Goal: Task Accomplishment & Management: Complete application form

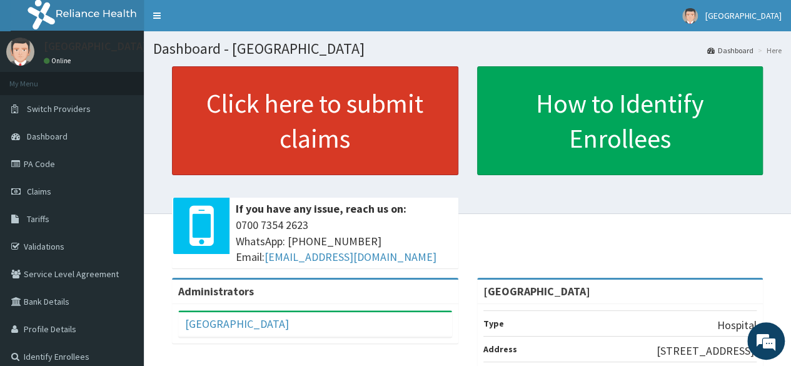
click at [350, 99] on link "Click here to submit claims" at bounding box center [315, 120] width 286 height 109
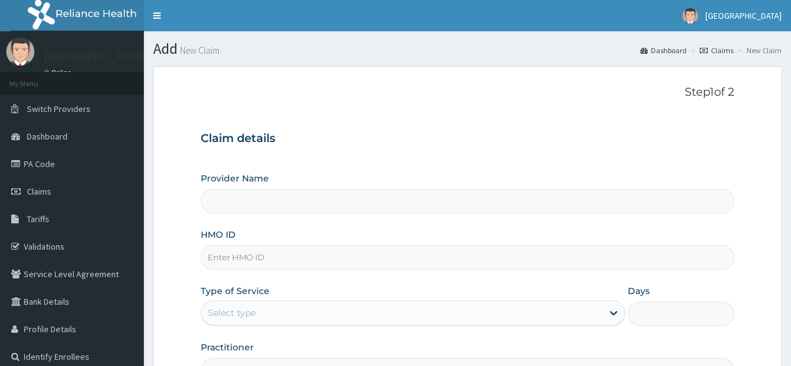
click at [244, 253] on input "HMO ID" at bounding box center [467, 257] width 533 height 24
type input "fmc/11"
type input "[GEOGRAPHIC_DATA]"
type input "FMC/11070/A"
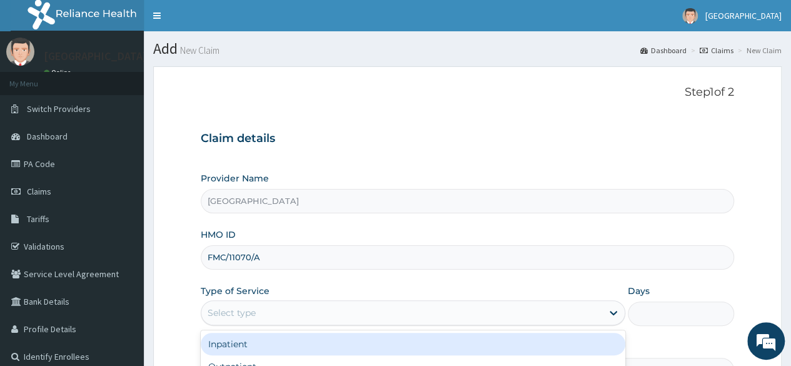
click at [295, 321] on div "Select type" at bounding box center [401, 313] width 401 height 20
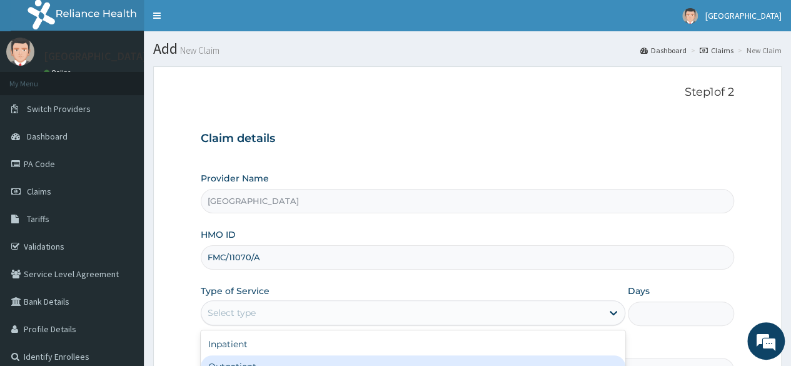
click at [303, 361] on div "Outpatient" at bounding box center [413, 366] width 424 height 23
type input "1"
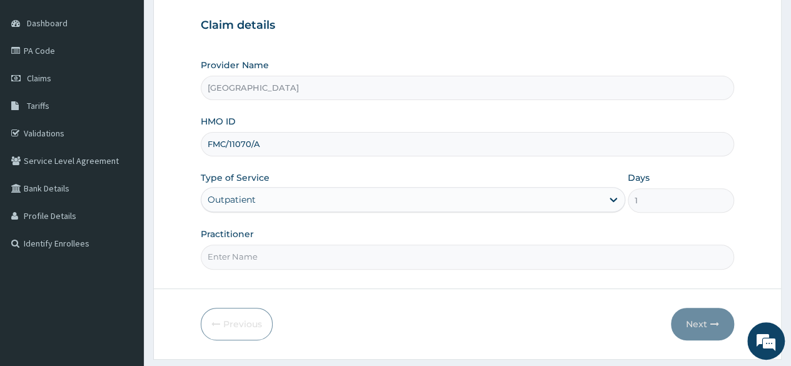
scroll to position [118, 0]
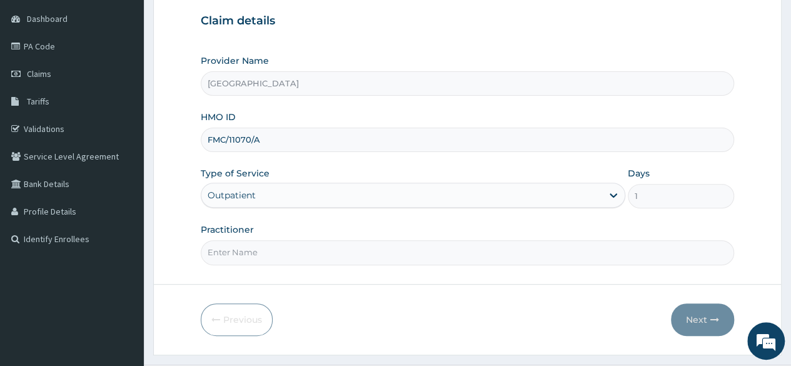
click at [491, 251] on input "Practitioner" at bounding box center [467, 252] width 533 height 24
type input "[PERSON_NAME]"
click at [712, 326] on button "Next" at bounding box center [702, 319] width 63 height 33
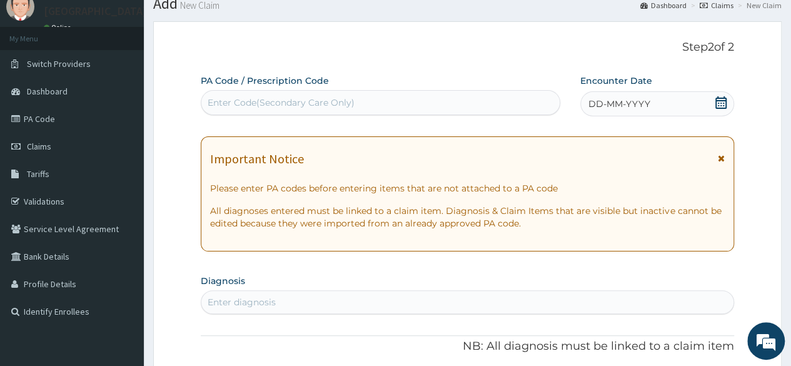
scroll to position [36, 0]
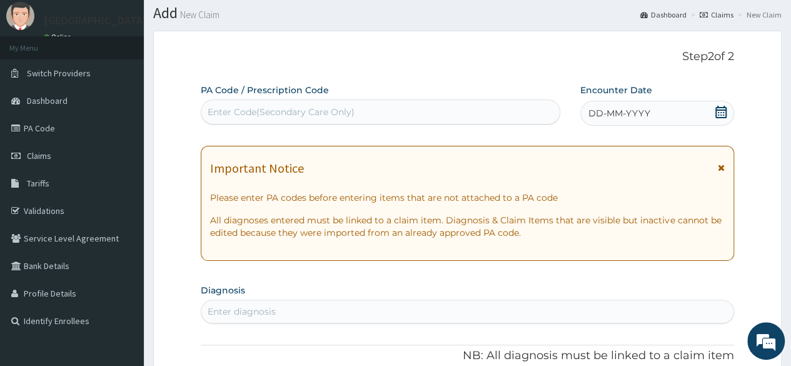
click at [681, 114] on div "DD-MM-YYYY" at bounding box center [657, 113] width 154 height 25
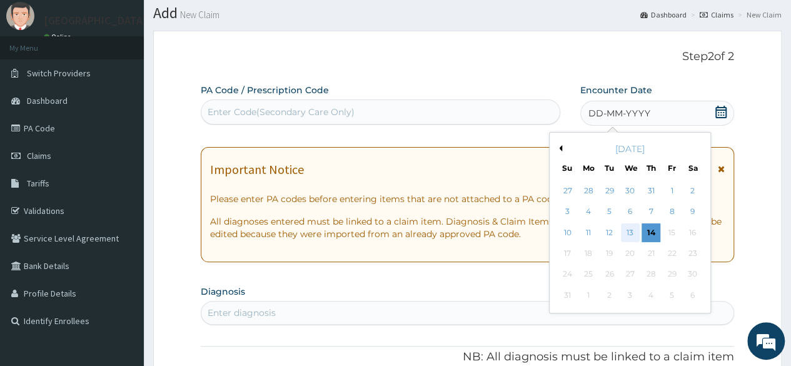
click at [626, 233] on div "13" at bounding box center [629, 232] width 19 height 19
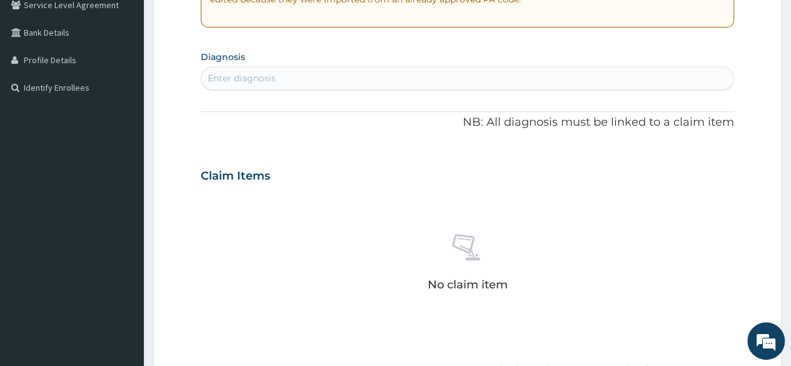
scroll to position [279, 0]
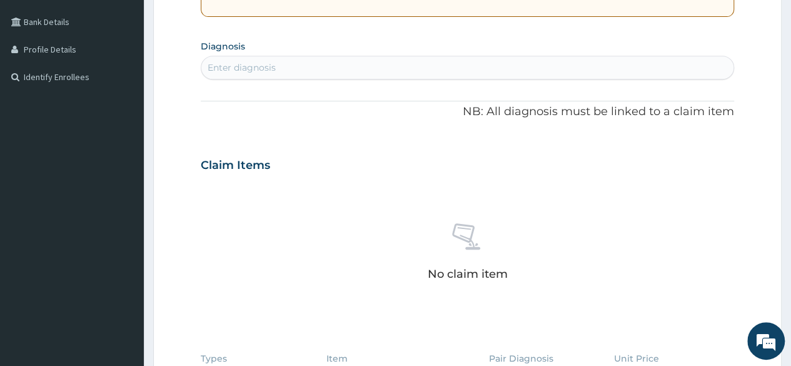
click at [365, 69] on div "Enter diagnosis" at bounding box center [467, 68] width 532 height 20
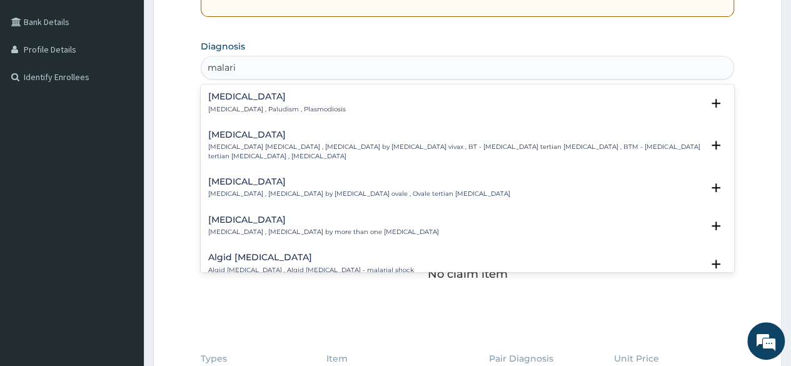
type input "[MEDICAL_DATA]"
click at [282, 94] on h4 "[MEDICAL_DATA]" at bounding box center [277, 96] width 138 height 9
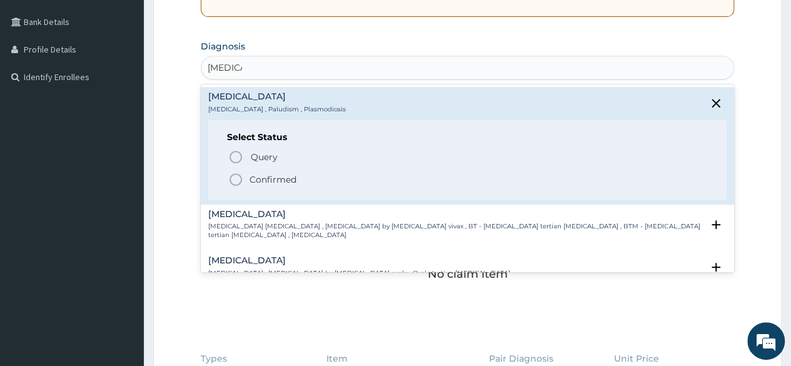
click at [233, 175] on icon "status option filled" at bounding box center [235, 179] width 15 height 15
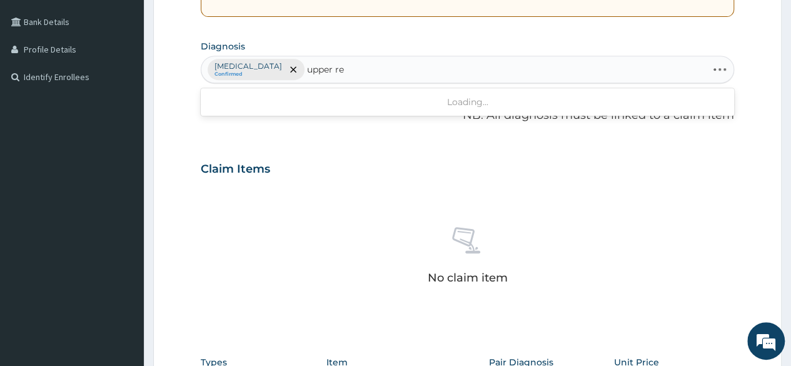
type input "upper res"
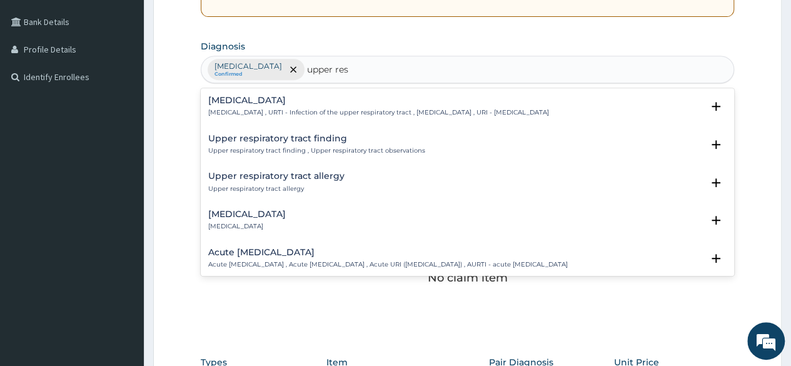
click at [284, 103] on h4 "[MEDICAL_DATA]" at bounding box center [378, 100] width 341 height 9
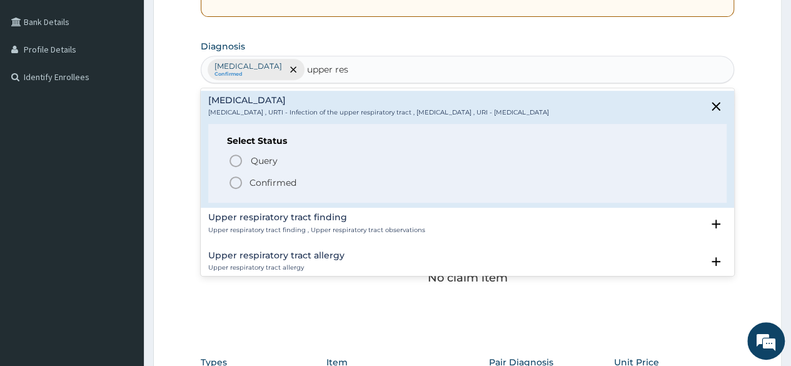
click at [238, 184] on icon "status option filled" at bounding box center [235, 182] width 15 height 15
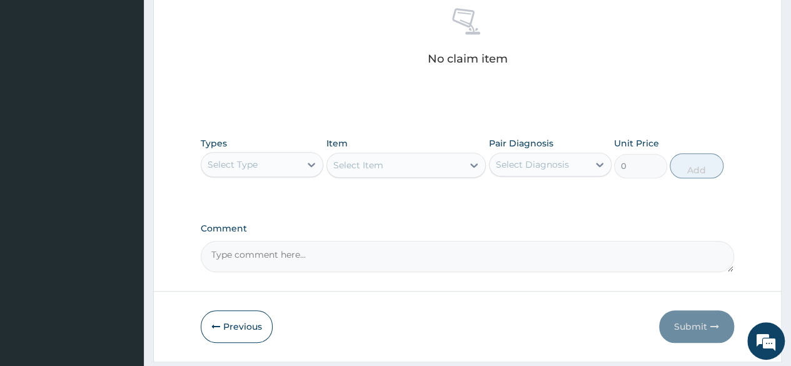
scroll to position [533, 0]
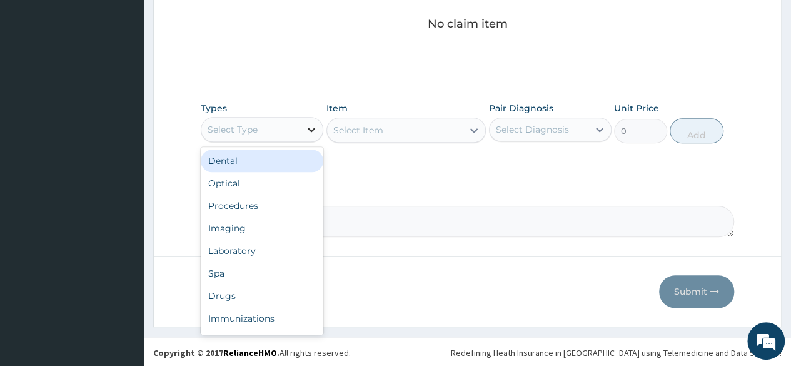
click at [301, 129] on div at bounding box center [311, 129] width 23 height 23
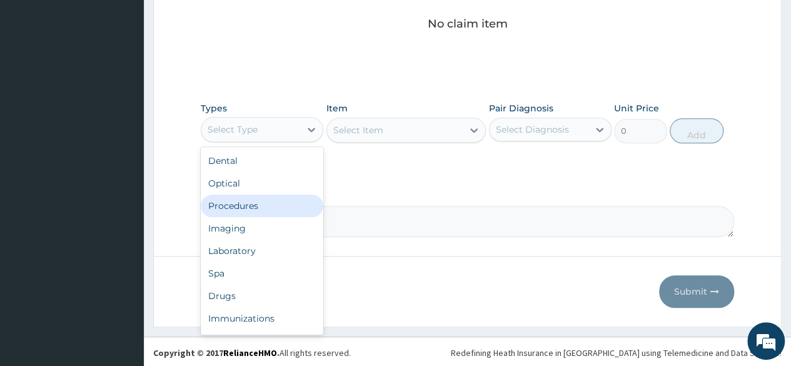
click at [291, 204] on div "Procedures" at bounding box center [262, 205] width 123 height 23
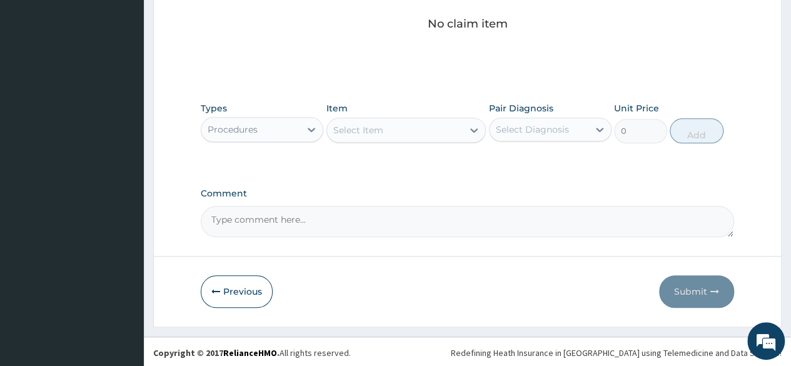
click at [416, 126] on div "Select Item" at bounding box center [395, 130] width 136 height 20
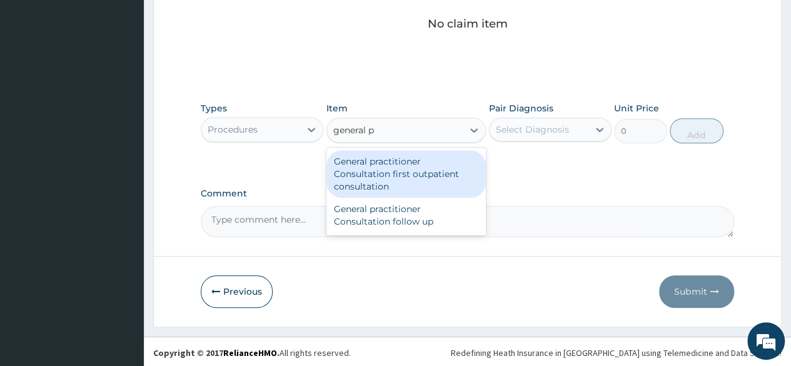
type input "general pr"
click at [424, 176] on div "General practitioner Consultation first outpatient consultation" at bounding box center [406, 174] width 160 height 48
type input "3000"
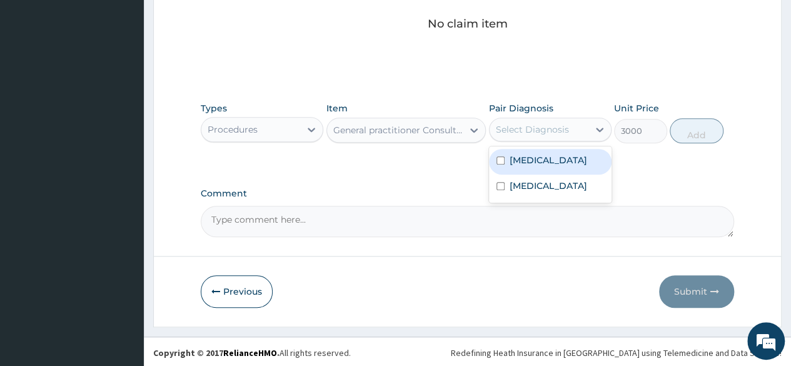
click at [574, 128] on div "Select Diagnosis" at bounding box center [538, 129] width 99 height 20
click at [565, 154] on div "[MEDICAL_DATA]" at bounding box center [550, 162] width 123 height 26
checkbox input "true"
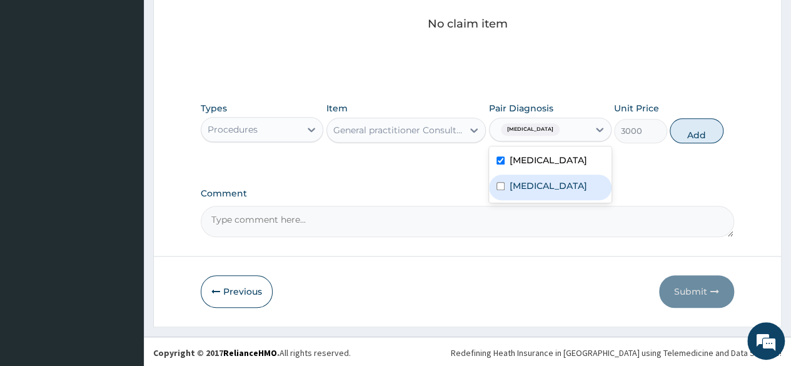
click at [565, 177] on div "[MEDICAL_DATA]" at bounding box center [550, 187] width 123 height 26
checkbox input "true"
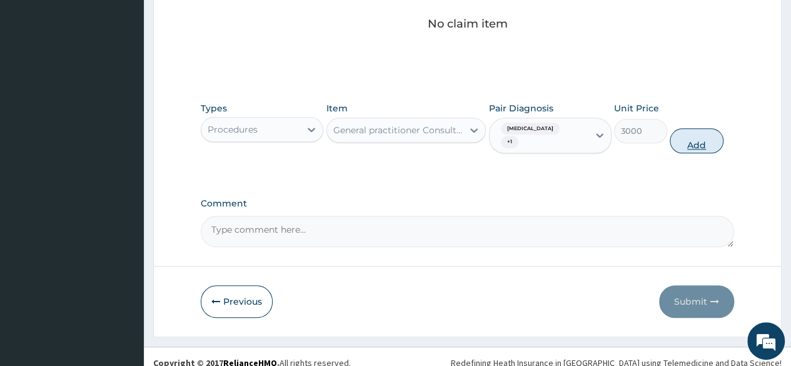
click at [716, 133] on button "Add" at bounding box center [696, 140] width 53 height 25
type input "0"
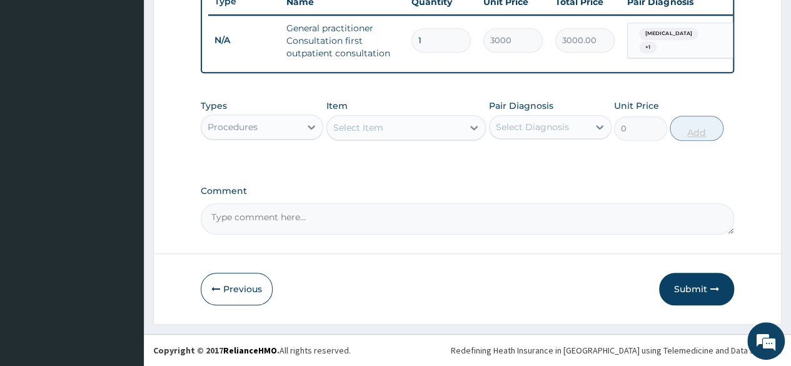
scroll to position [490, 0]
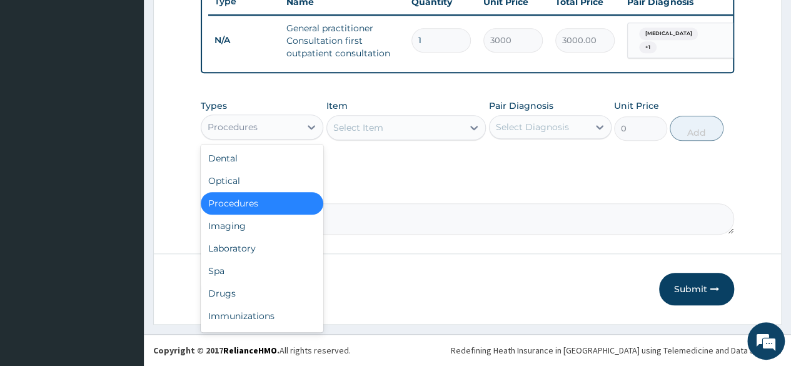
click at [294, 129] on div "Procedures" at bounding box center [250, 127] width 99 height 20
click at [264, 294] on div "Drugs" at bounding box center [262, 293] width 123 height 23
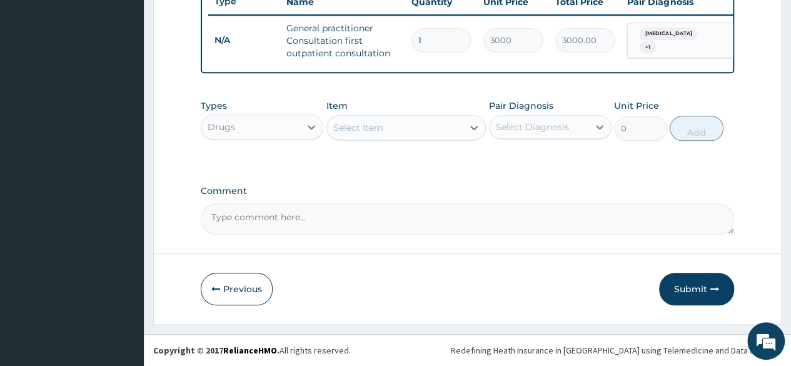
click at [459, 123] on div "Select Item" at bounding box center [395, 128] width 136 height 20
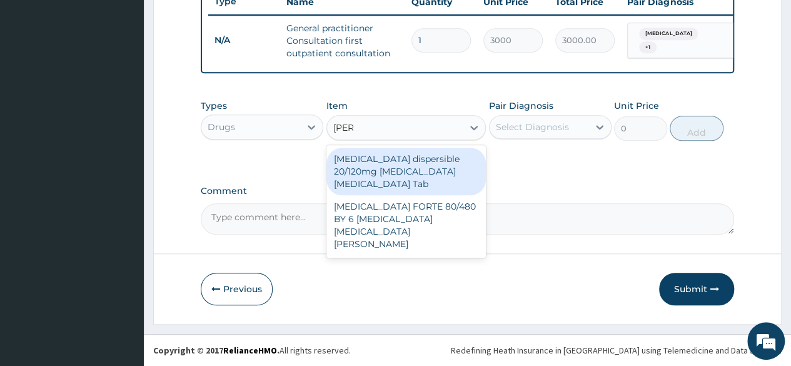
type input "coart"
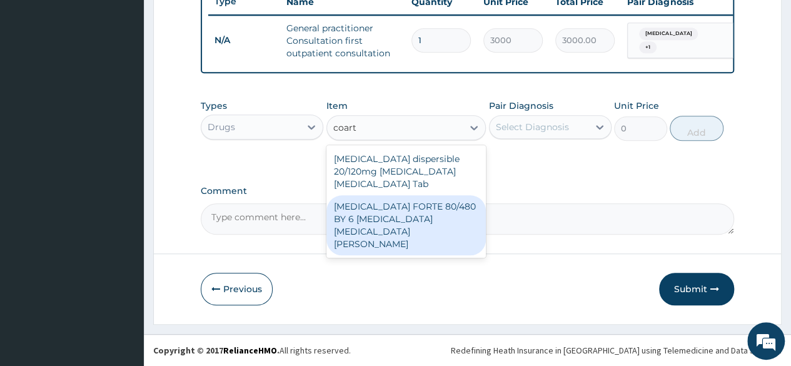
click at [458, 202] on div "[MEDICAL_DATA] FORTE 80/480 BY 6 [MEDICAL_DATA] [MEDICAL_DATA][PERSON_NAME]" at bounding box center [406, 225] width 160 height 60
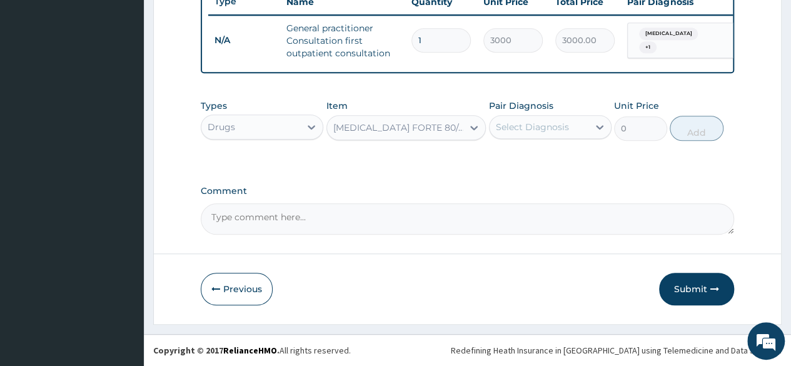
type input "2800"
click at [550, 128] on div "Select Diagnosis" at bounding box center [532, 127] width 73 height 13
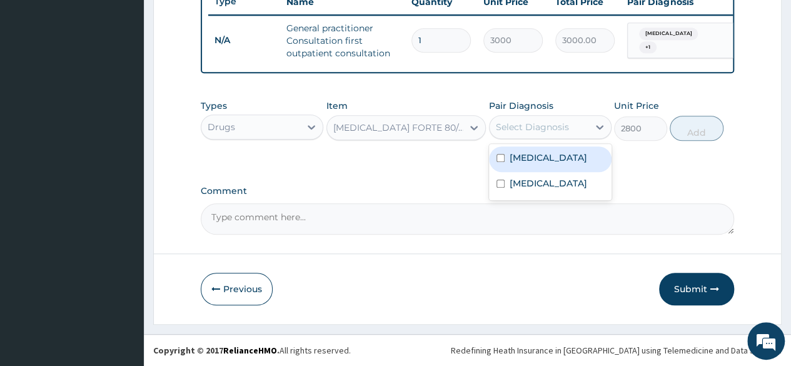
click at [548, 154] on div "[MEDICAL_DATA]" at bounding box center [550, 159] width 123 height 26
checkbox input "true"
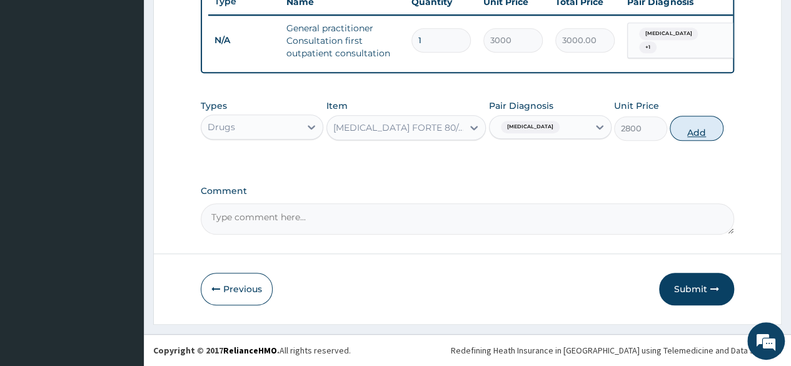
click at [702, 126] on button "Add" at bounding box center [696, 128] width 53 height 25
type input "0"
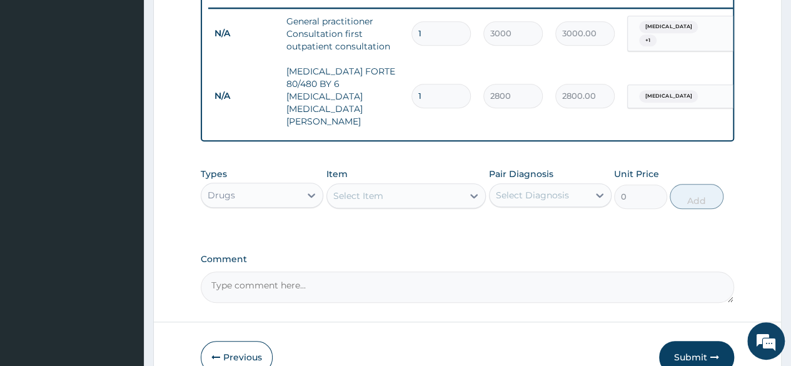
click at [446, 186] on div "Select Item" at bounding box center [395, 196] width 136 height 20
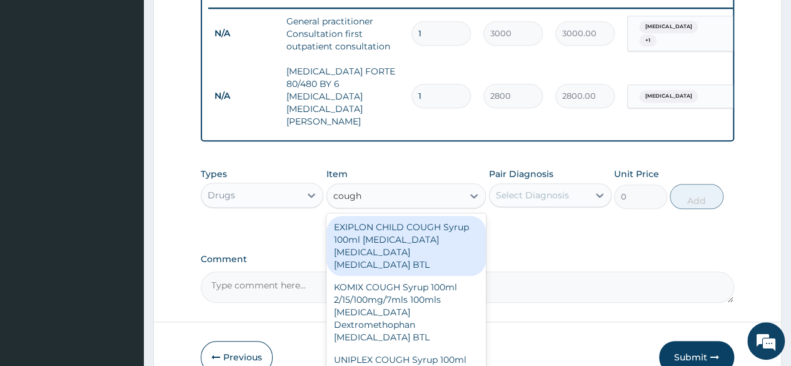
type input "cough"
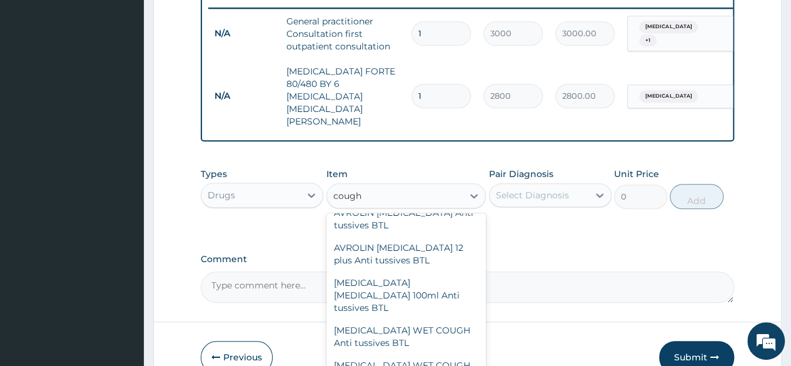
scroll to position [448, 0]
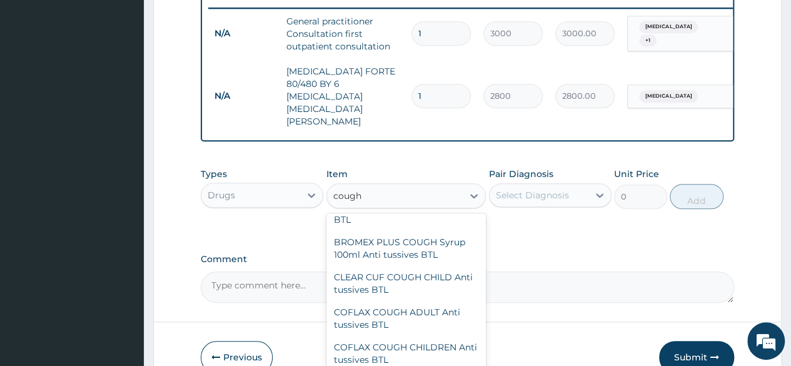
type input "400"
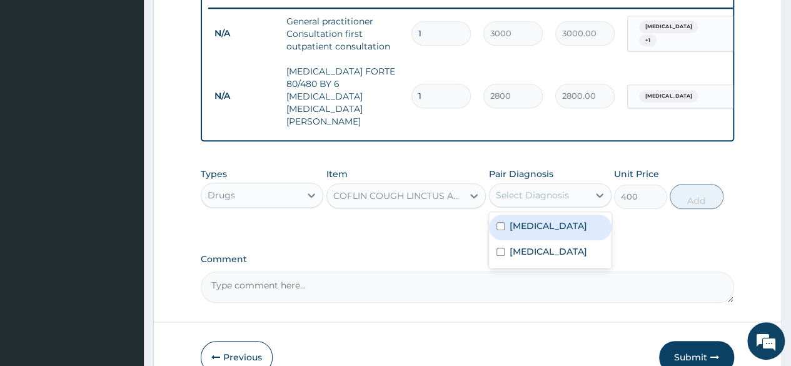
click at [586, 185] on div "Select Diagnosis" at bounding box center [538, 195] width 99 height 20
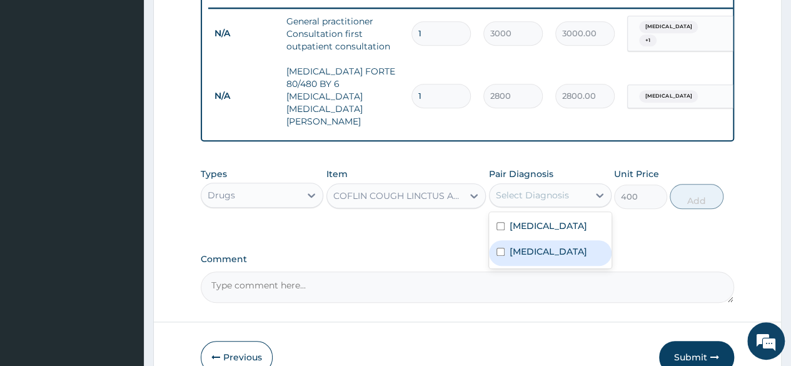
click at [561, 245] on label "[MEDICAL_DATA]" at bounding box center [549, 251] width 78 height 13
checkbox input "true"
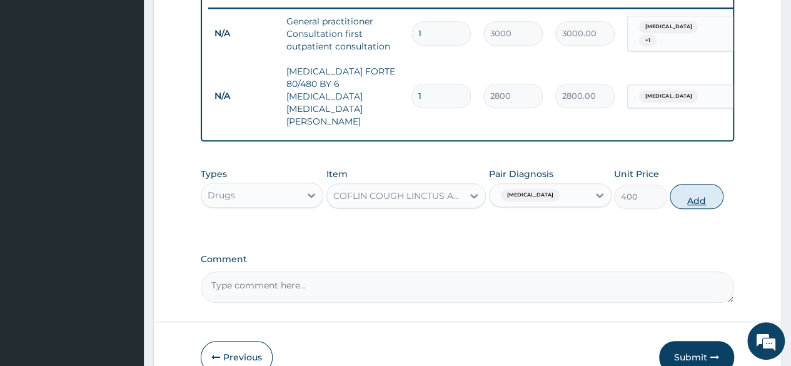
click at [700, 187] on button "Add" at bounding box center [696, 196] width 53 height 25
type input "0"
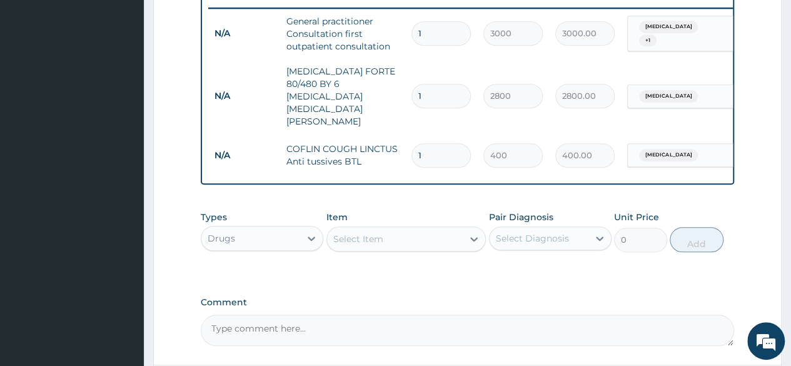
click at [443, 229] on div "Select Item" at bounding box center [395, 239] width 136 height 20
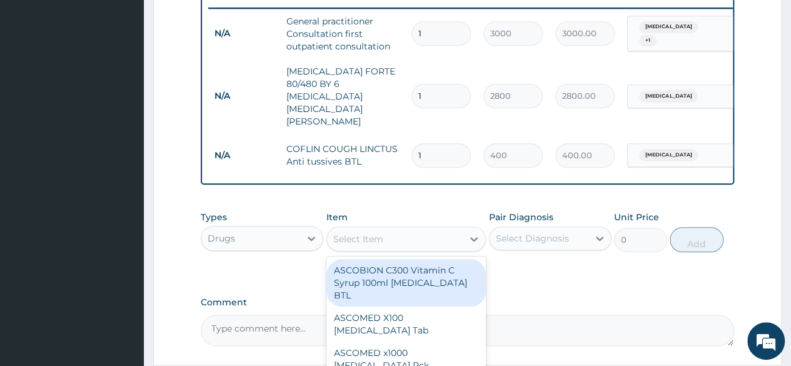
type input "d"
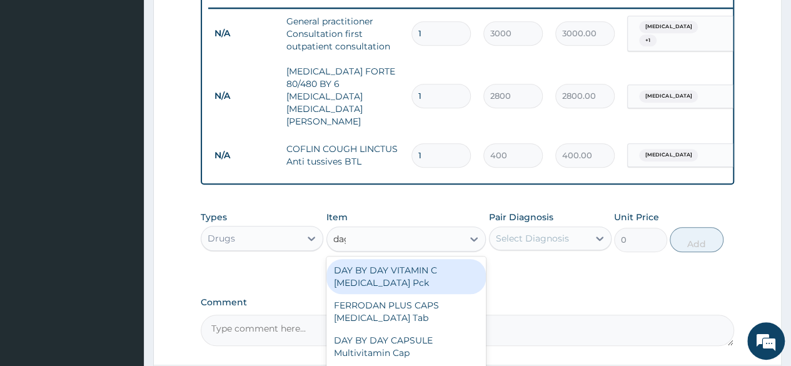
type input "daga"
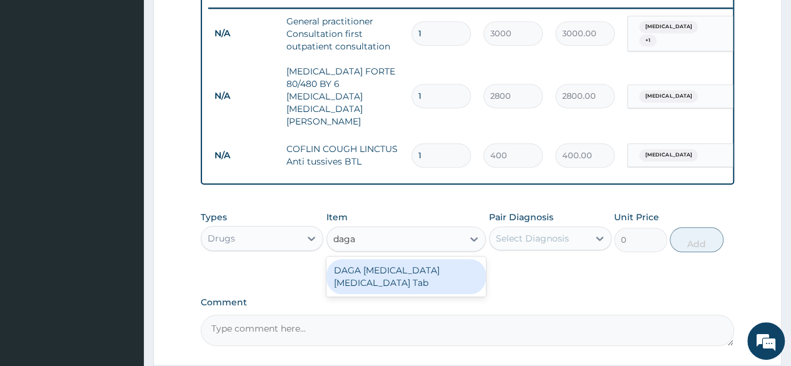
click at [442, 271] on div "DAGA [MEDICAL_DATA] [MEDICAL_DATA] Tab" at bounding box center [406, 276] width 160 height 35
type input "20"
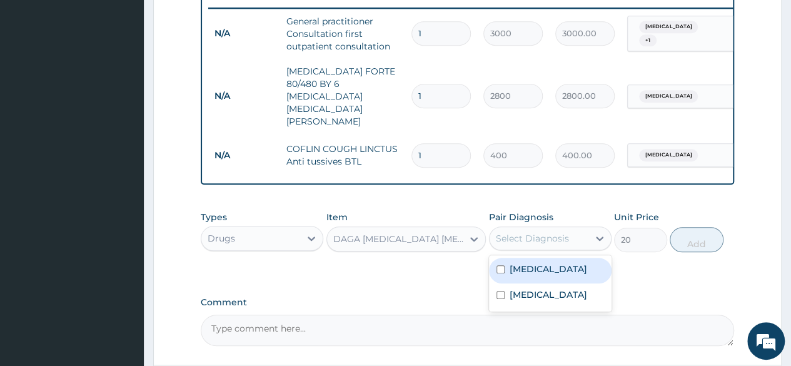
click at [576, 228] on div "Select Diagnosis" at bounding box center [538, 238] width 99 height 20
click at [566, 259] on div "[MEDICAL_DATA]" at bounding box center [550, 271] width 123 height 26
checkbox input "true"
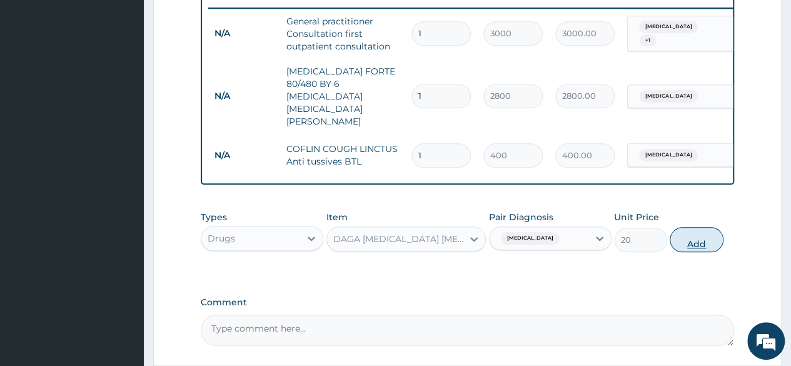
click at [705, 227] on button "Add" at bounding box center [696, 239] width 53 height 25
type input "0"
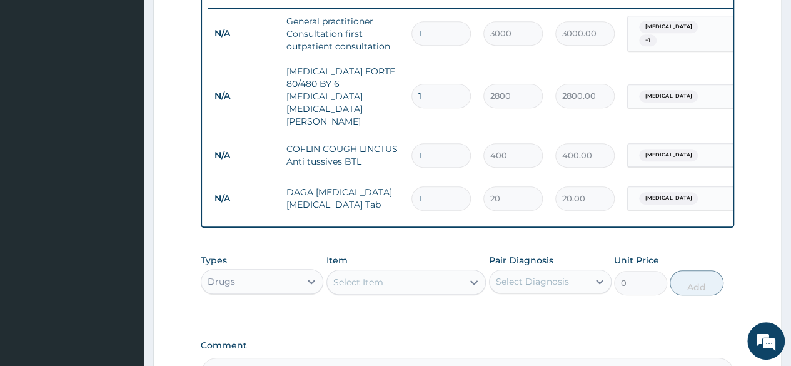
click at [388, 272] on div "Select Item" at bounding box center [395, 282] width 136 height 20
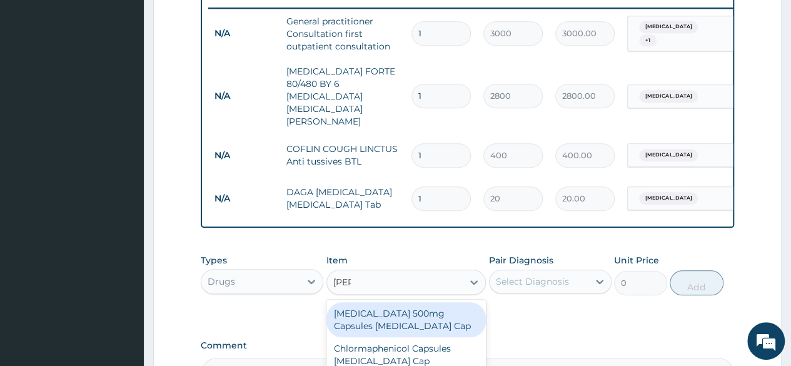
type input "lorat"
click at [403, 305] on div "[MEDICAL_DATA] 10 mg [MEDICAL_DATA] Pck" at bounding box center [406, 319] width 160 height 35
type input "700"
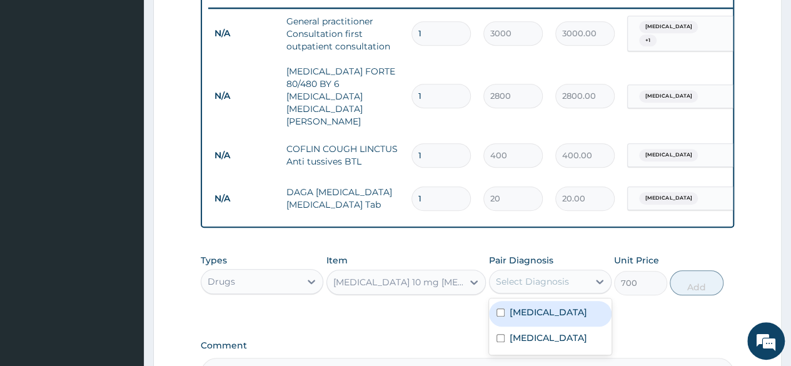
click at [580, 274] on div "Select Diagnosis" at bounding box center [538, 281] width 99 height 20
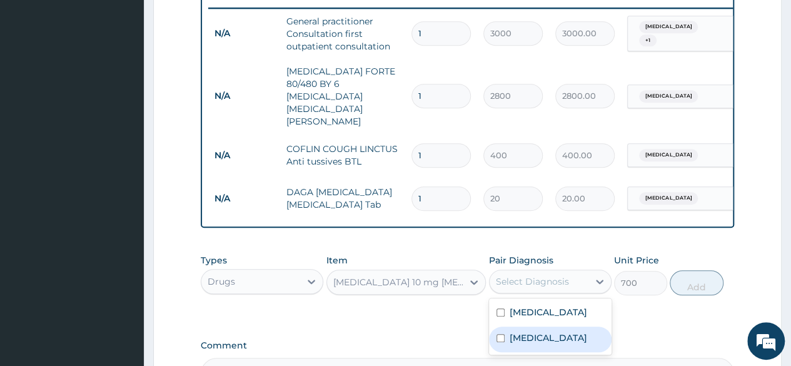
click at [558, 331] on label "[MEDICAL_DATA]" at bounding box center [549, 337] width 78 height 13
checkbox input "true"
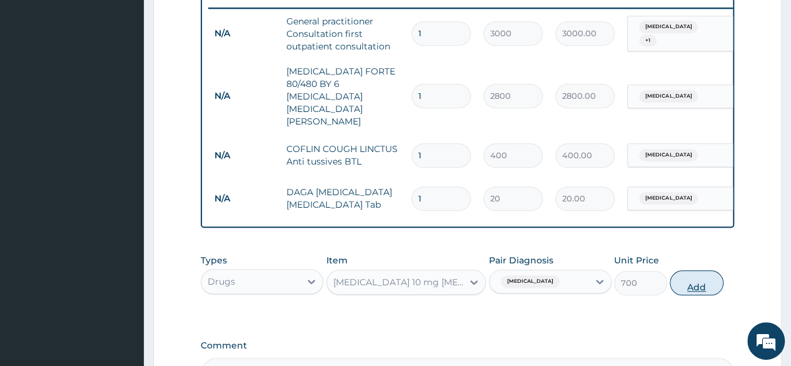
click at [699, 270] on button "Add" at bounding box center [696, 282] width 53 height 25
type input "0"
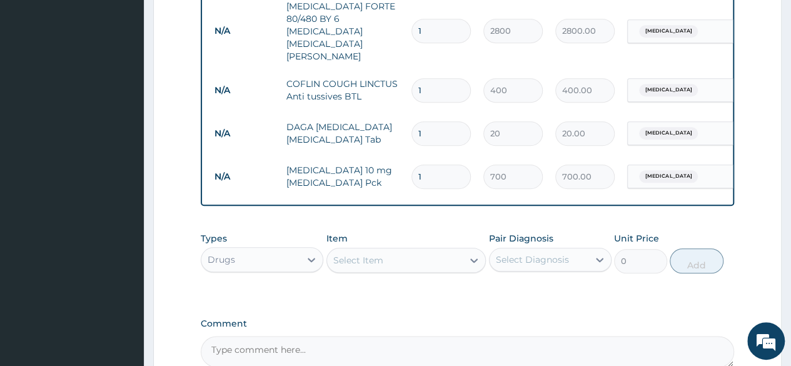
scroll to position [554, 0]
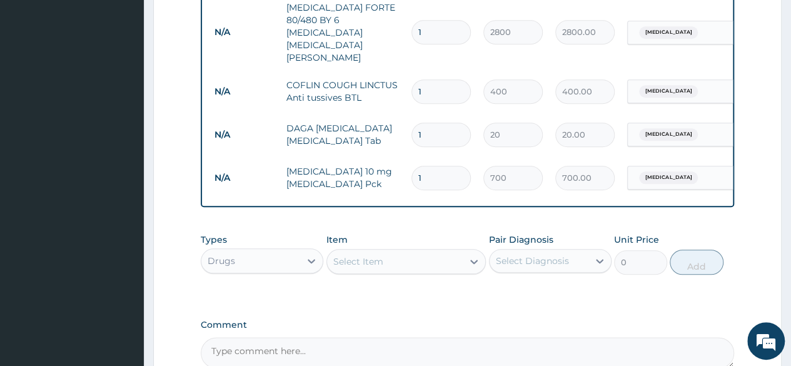
click at [460, 123] on input "1" at bounding box center [440, 135] width 59 height 24
type input "18"
type input "360.00"
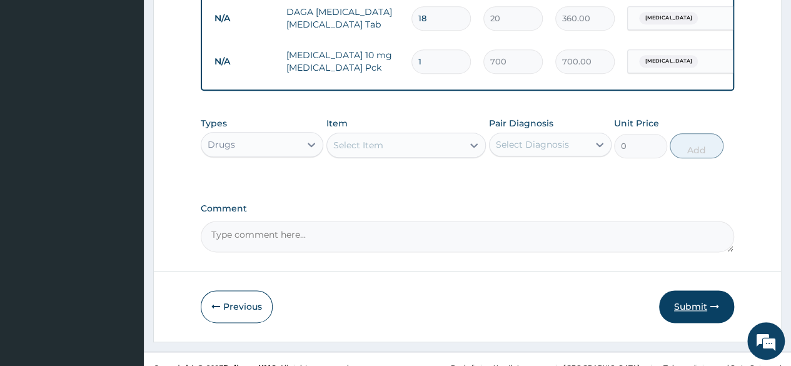
type input "18"
click at [688, 290] on button "Submit" at bounding box center [696, 306] width 75 height 33
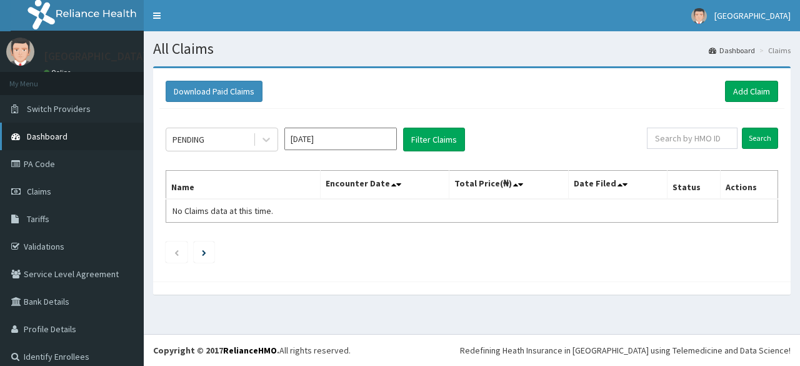
click at [67, 130] on link "Dashboard" at bounding box center [72, 137] width 144 height 28
